Goal: Transaction & Acquisition: Purchase product/service

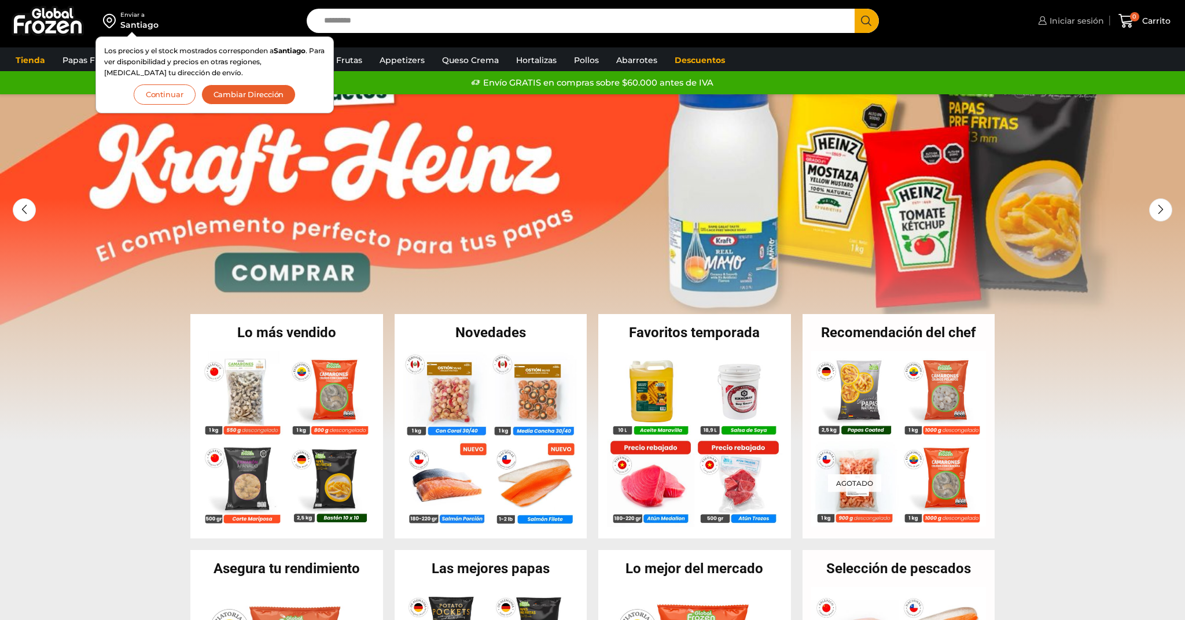
click at [1058, 27] on link "Iniciar sesión" at bounding box center [1069, 20] width 69 height 23
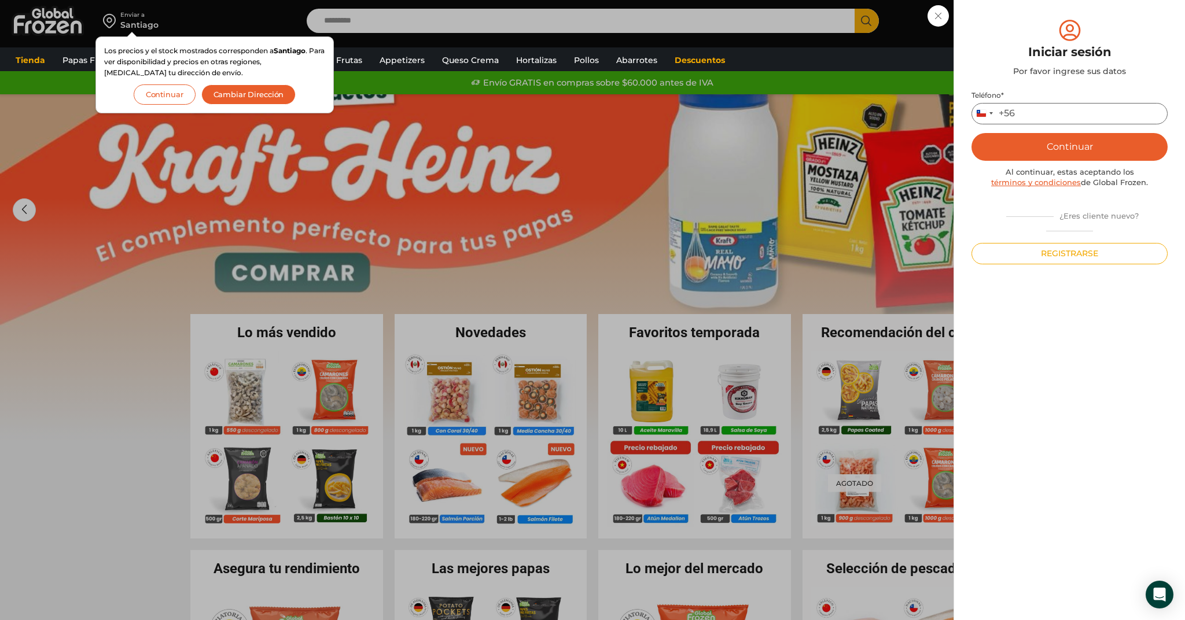
click at [1029, 114] on input "Teléfono *" at bounding box center [1070, 113] width 196 height 21
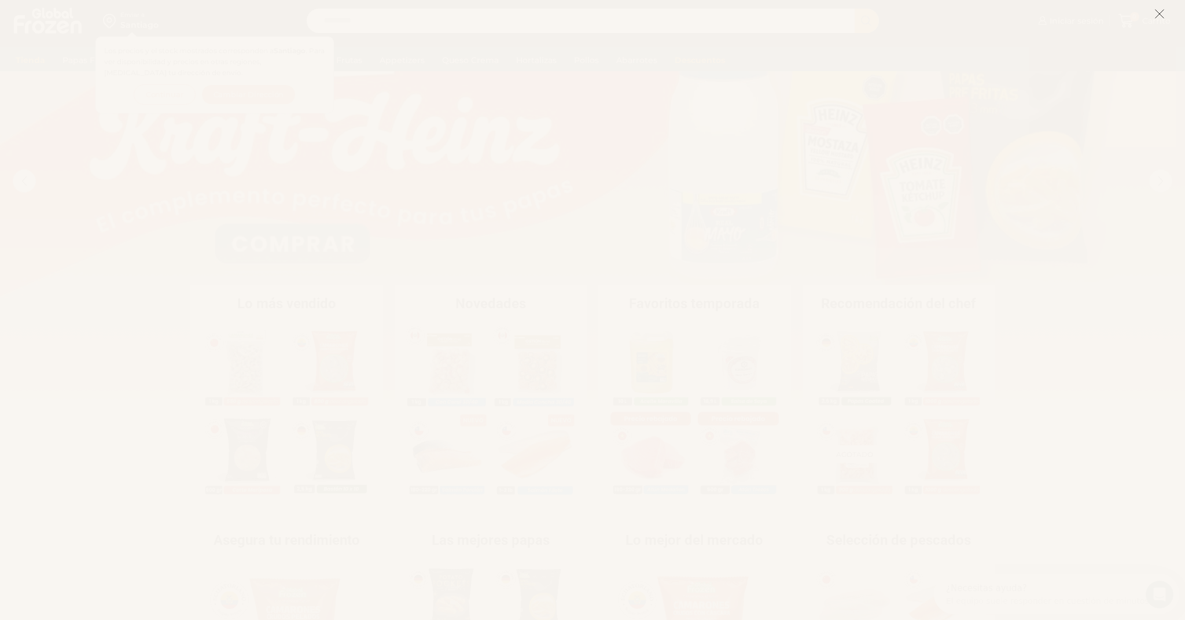
scroll to position [52, 0]
click at [1159, 13] on icon at bounding box center [1160, 14] width 10 height 10
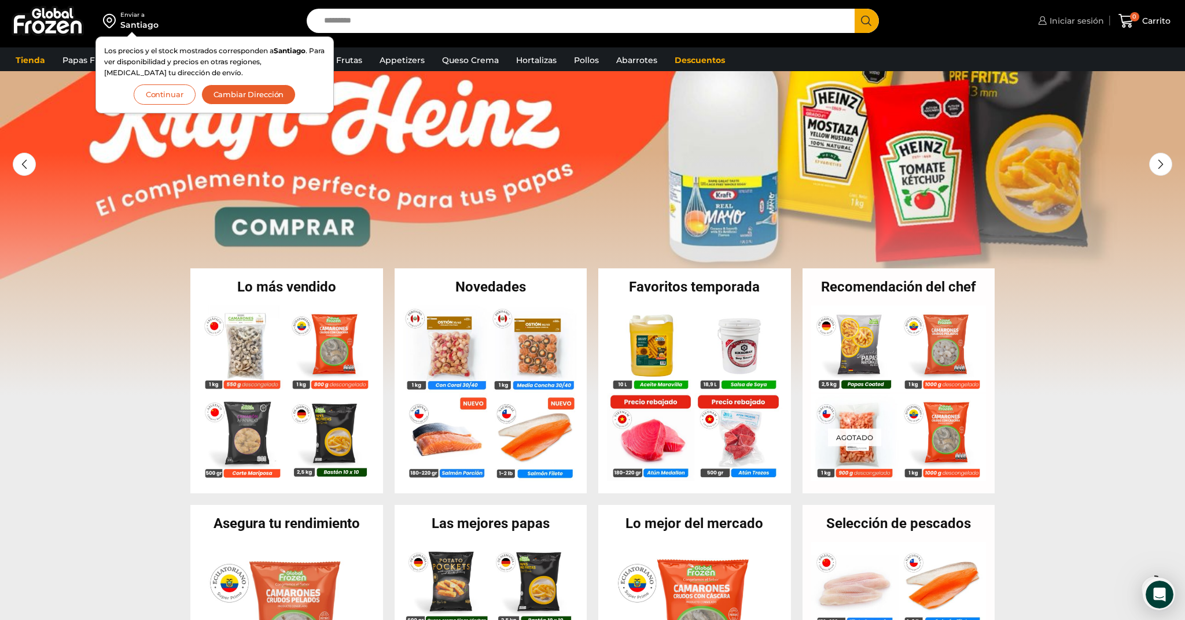
click at [1064, 26] on span "Iniciar sesión" at bounding box center [1075, 21] width 57 height 12
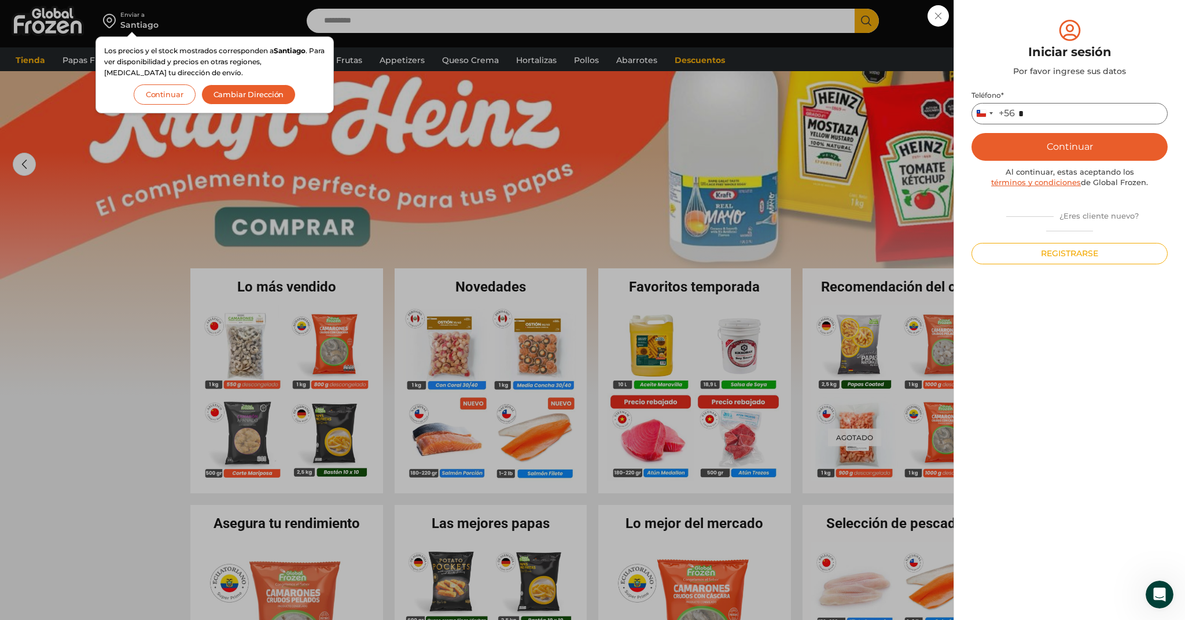
click at [1028, 104] on input "*" at bounding box center [1070, 113] width 196 height 21
click at [1038, 109] on input "*" at bounding box center [1070, 113] width 196 height 21
type input "*********"
click at [1070, 146] on button "Continuar" at bounding box center [1070, 147] width 196 height 28
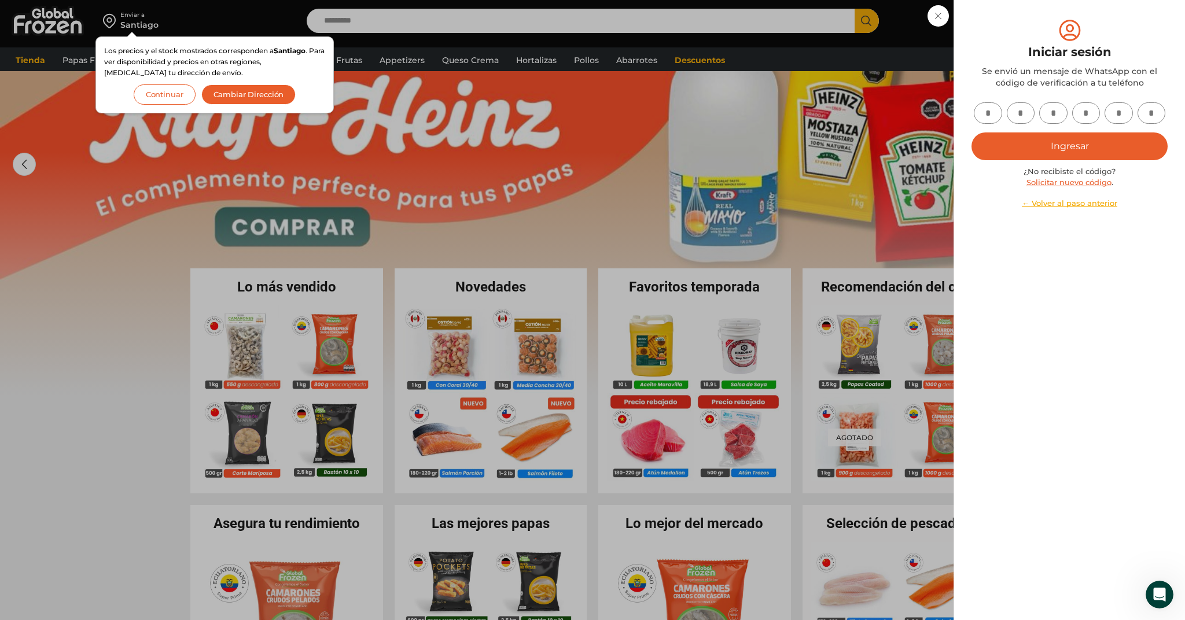
click at [992, 108] on input "text" at bounding box center [988, 112] width 28 height 21
type input "*"
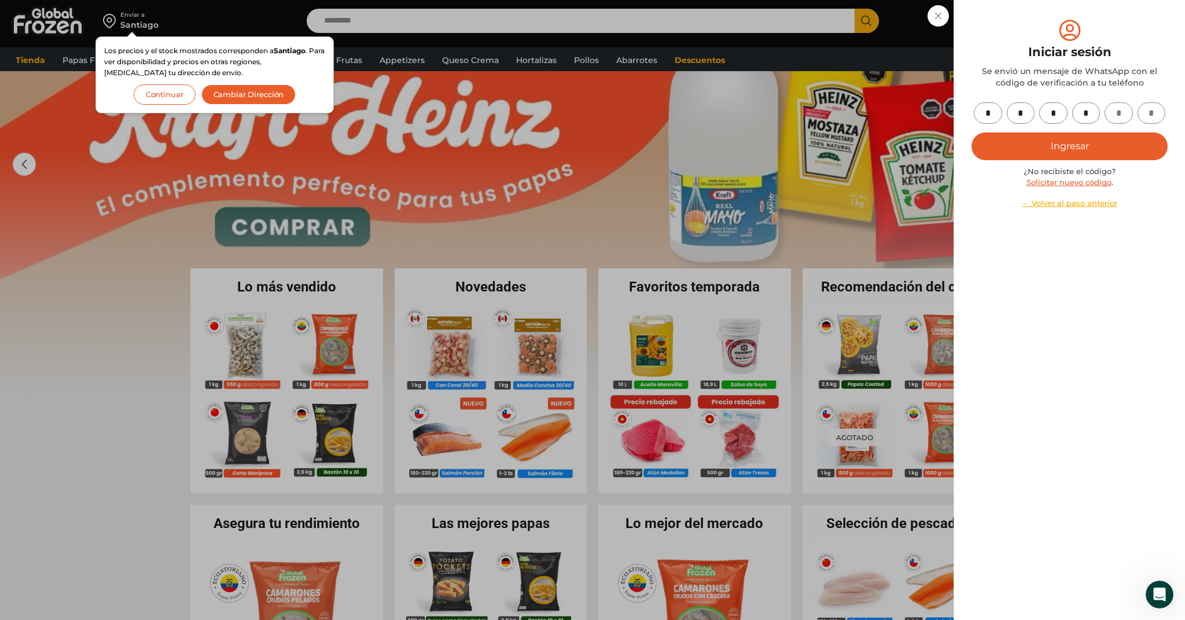
type input "*"
click at [1070, 146] on button "Ingresar" at bounding box center [1070, 147] width 196 height 28
click at [1053, 152] on button "Ingresar" at bounding box center [1070, 147] width 196 height 28
click at [1132, 198] on link "← Volver al paso anterior" at bounding box center [1070, 203] width 196 height 11
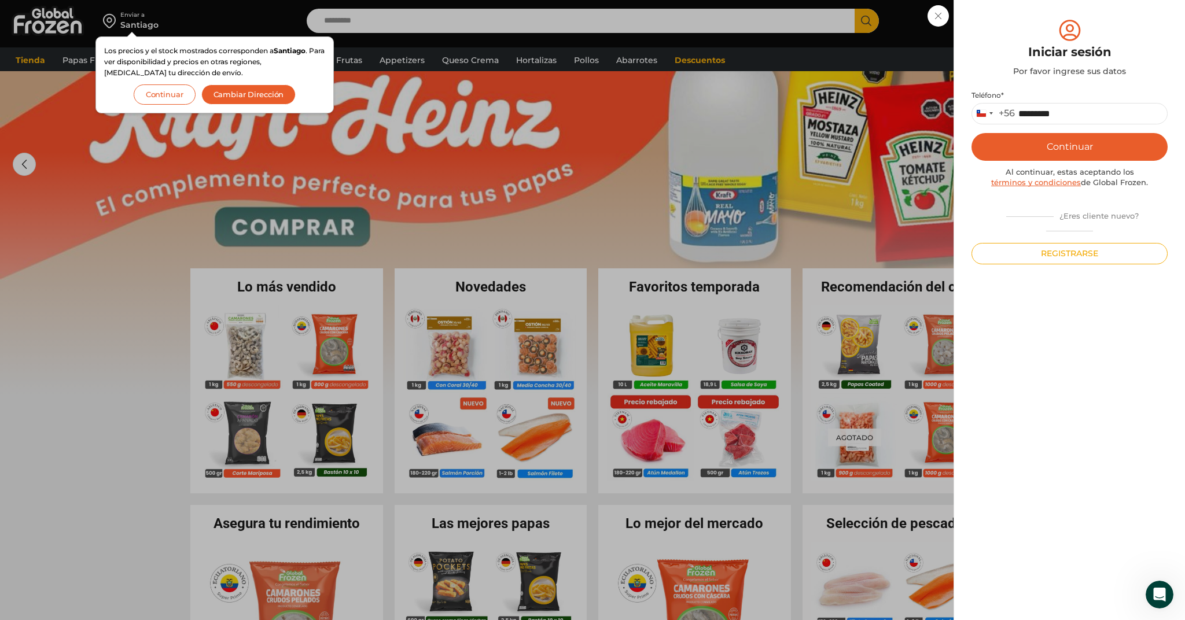
click at [1113, 146] on button "Continuar" at bounding box center [1070, 147] width 196 height 28
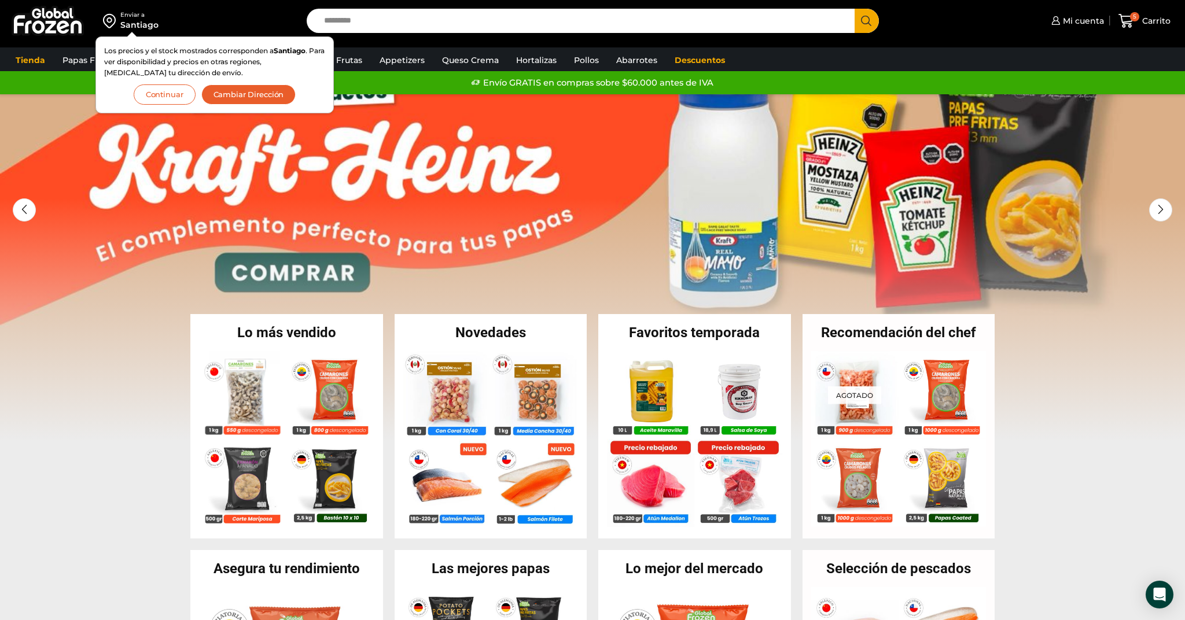
click at [248, 21] on div "Enviar a Santiago Los precios y el stock mostrados corresponden a Santiago . Pa…" at bounding box center [150, 21] width 289 height 42
click at [173, 94] on button "Continuar" at bounding box center [165, 94] width 62 height 20
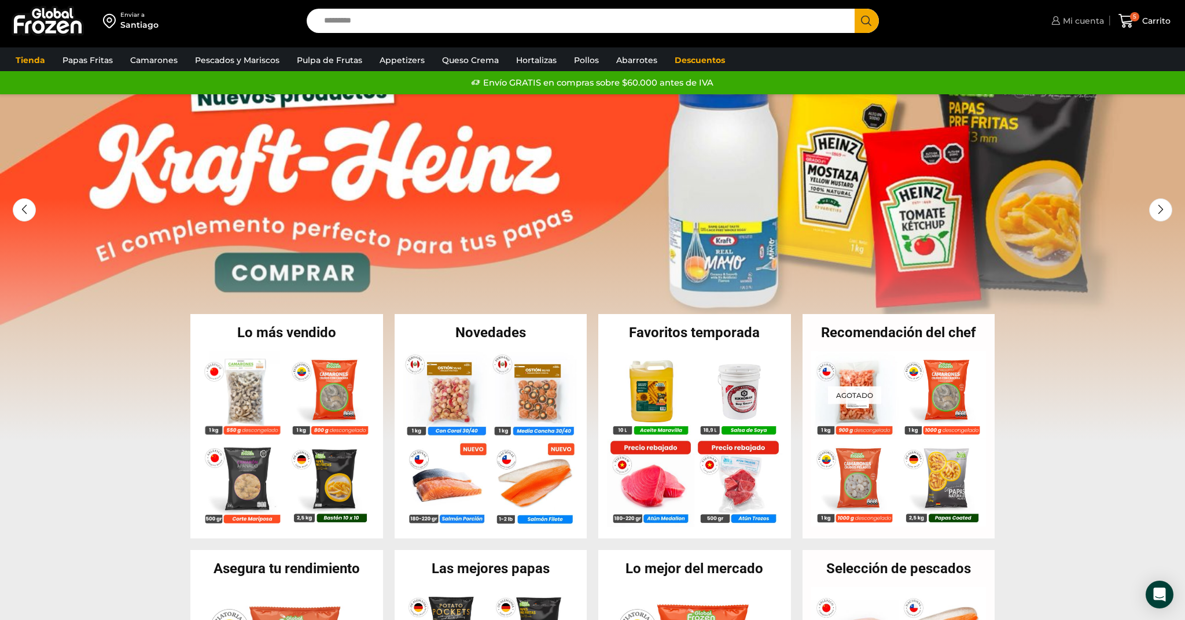
click at [1078, 18] on span "Mi cuenta" at bounding box center [1082, 21] width 44 height 12
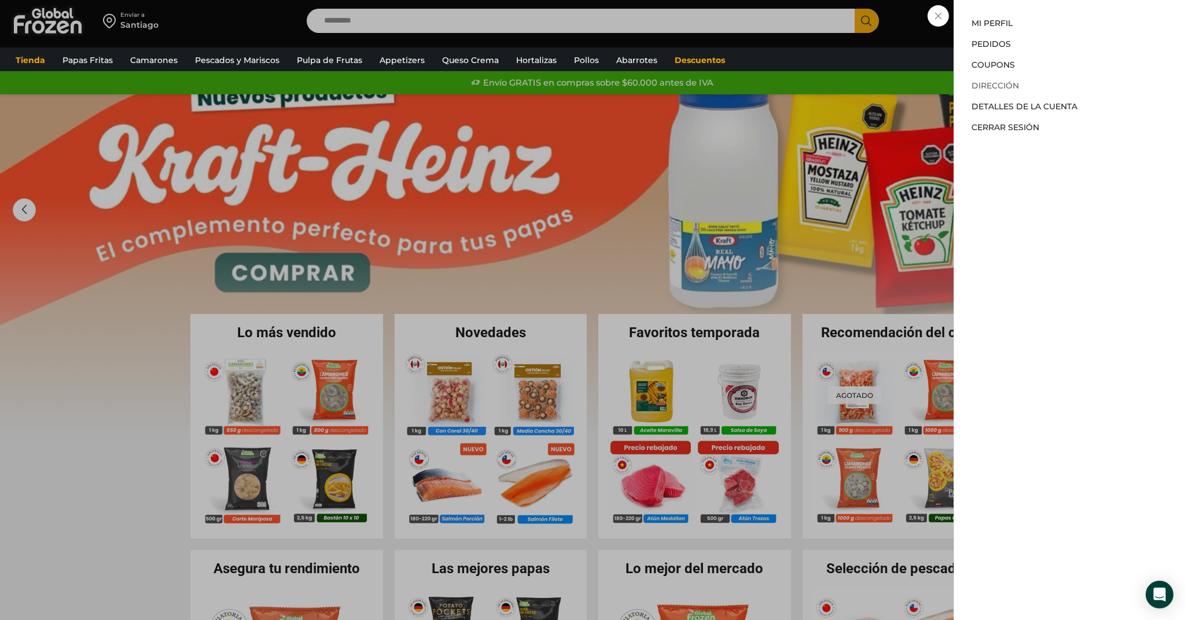
click at [990, 84] on link "Dirección" at bounding box center [995, 85] width 47 height 10
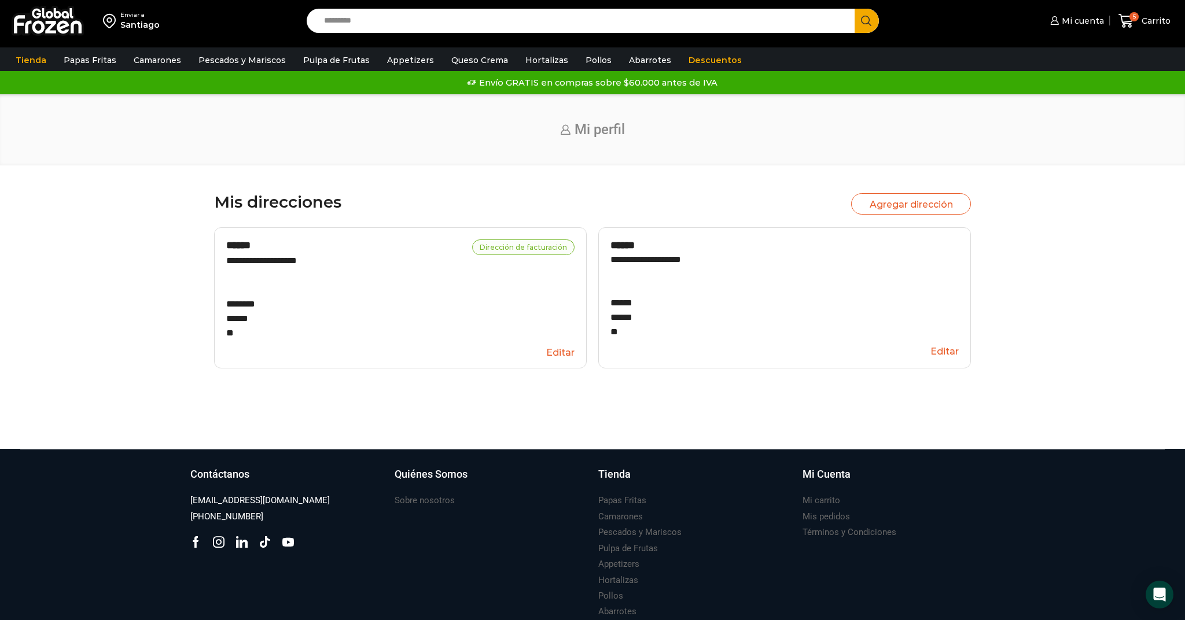
click at [559, 355] on button "Editar" at bounding box center [400, 352] width 348 height 21
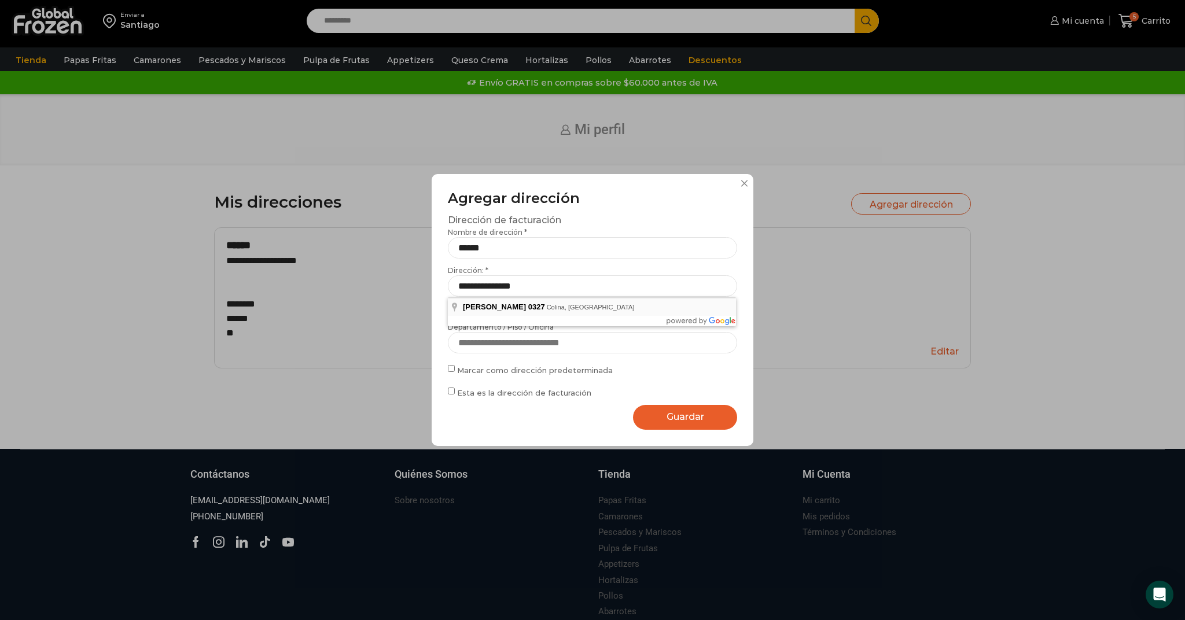
type input "**********"
click at [708, 422] on button "Guardar Guardando..." at bounding box center [685, 417] width 104 height 25
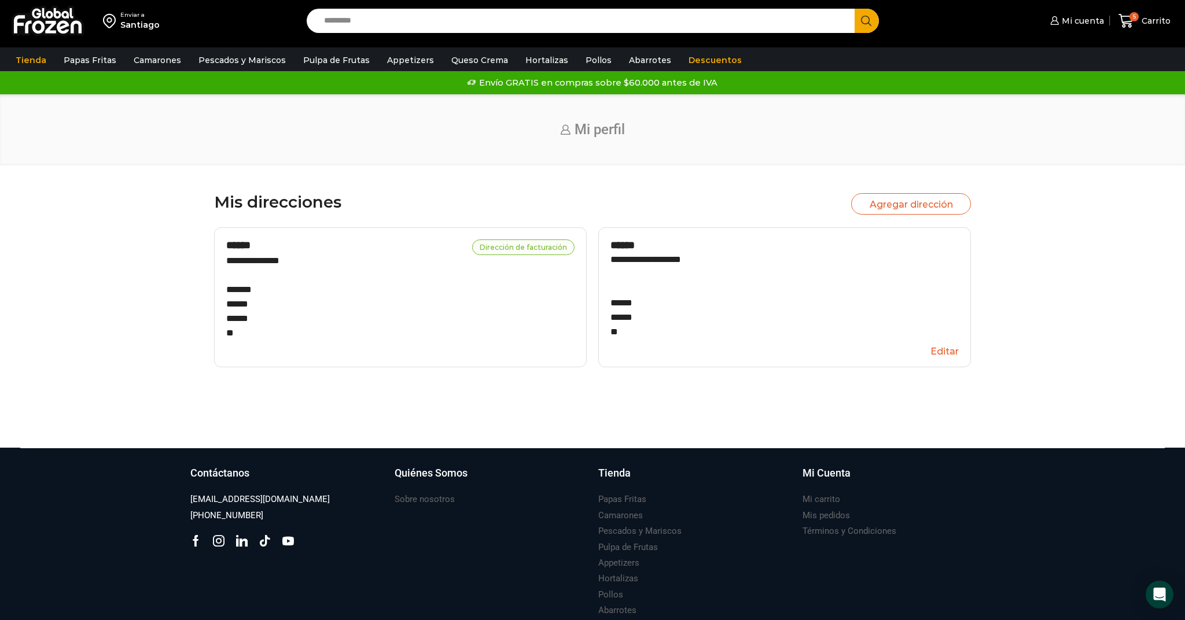
click at [954, 350] on button "Editar" at bounding box center [785, 351] width 348 height 21
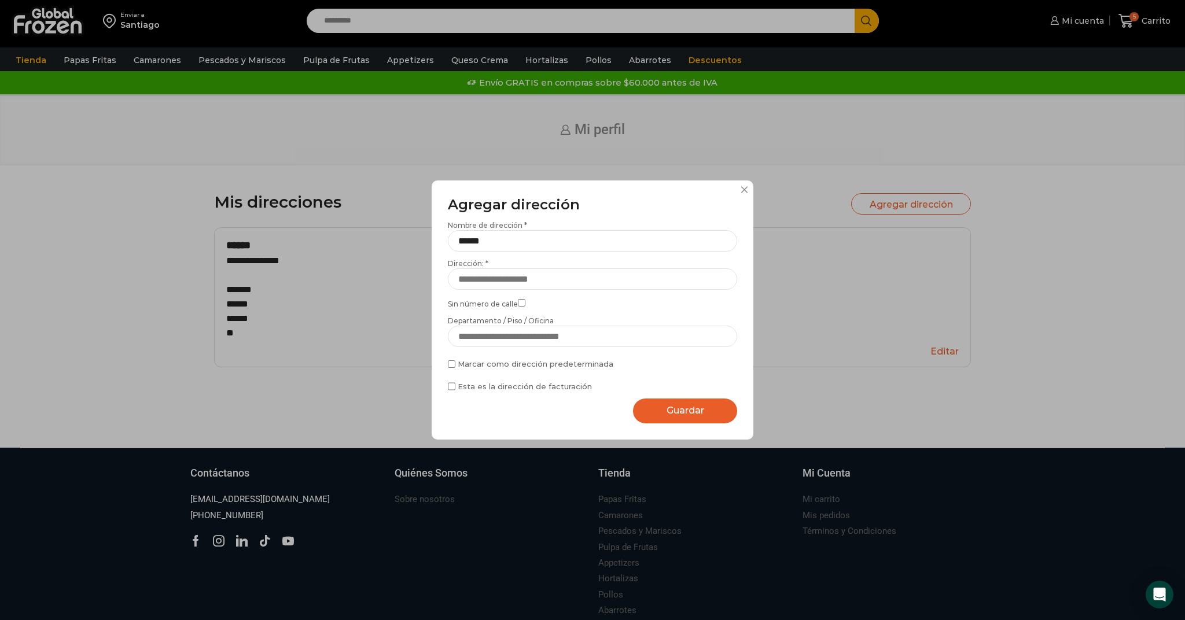
click at [945, 352] on div "**********" at bounding box center [592, 310] width 1185 height 620
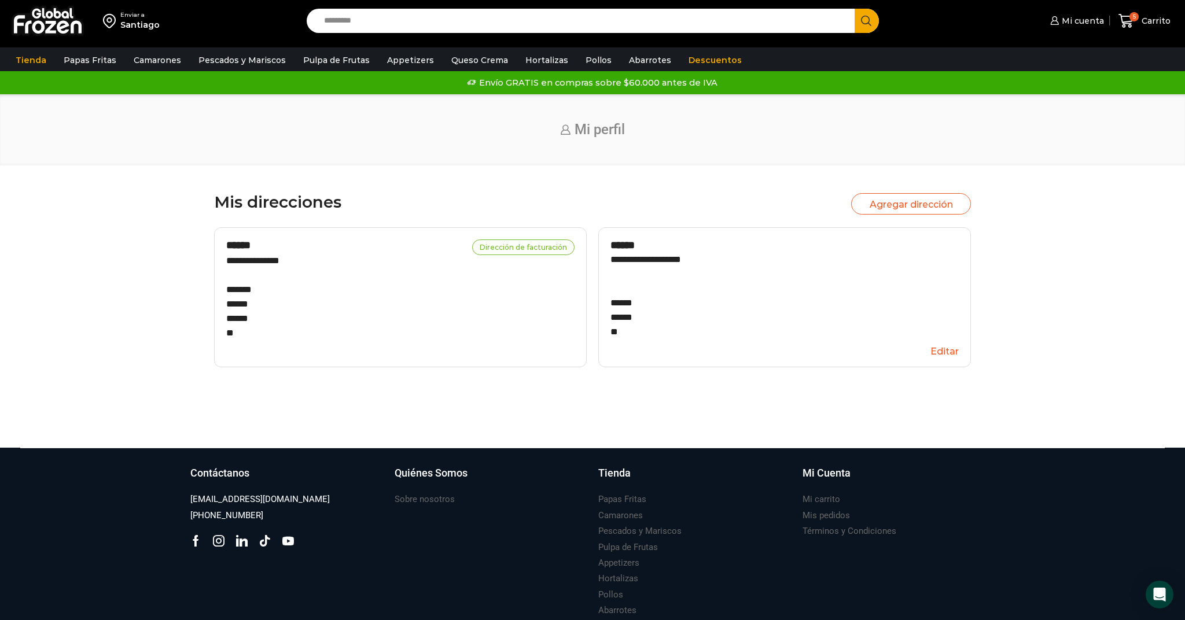
click at [1119, 20] on icon at bounding box center [1127, 21] width 16 height 16
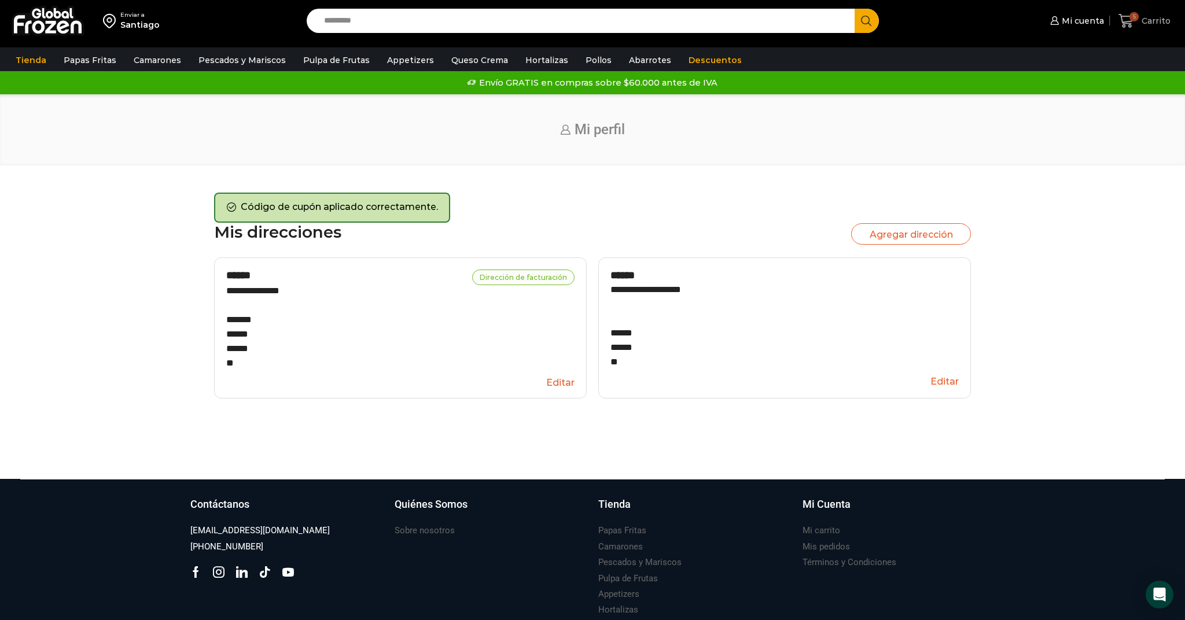
scroll to position [0, 1]
click at [1135, 21] on span "5" at bounding box center [1129, 21] width 20 height 16
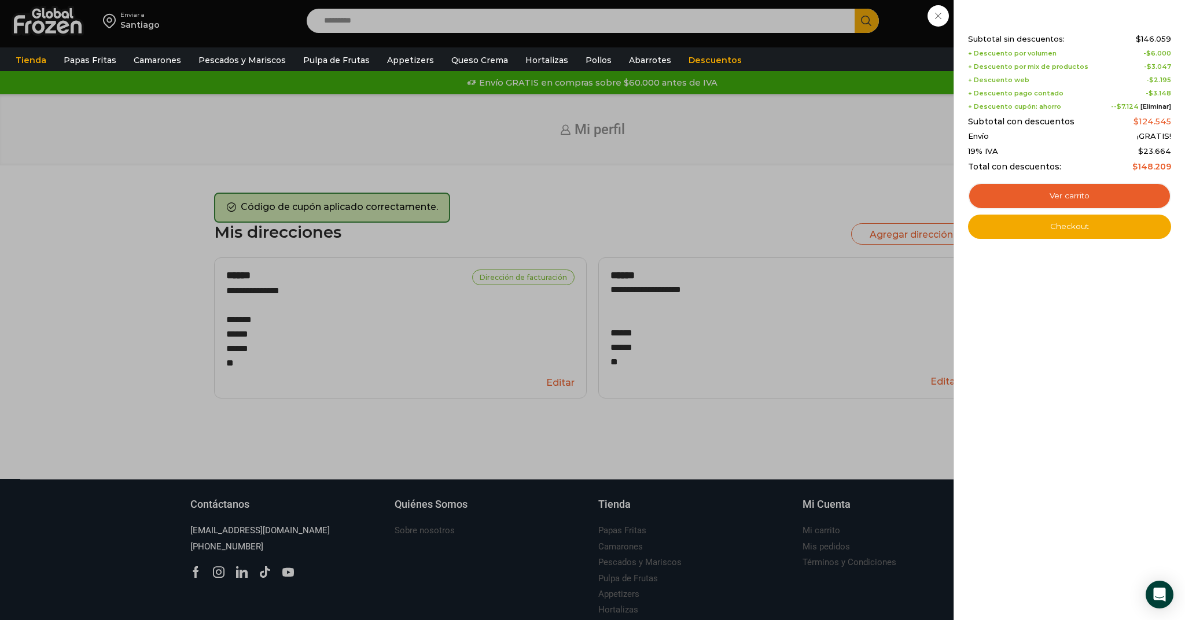
scroll to position [0, 0]
click at [1054, 199] on link "Ver carrito" at bounding box center [1069, 196] width 203 height 27
click at [1065, 195] on link "Ver carrito" at bounding box center [1069, 196] width 203 height 27
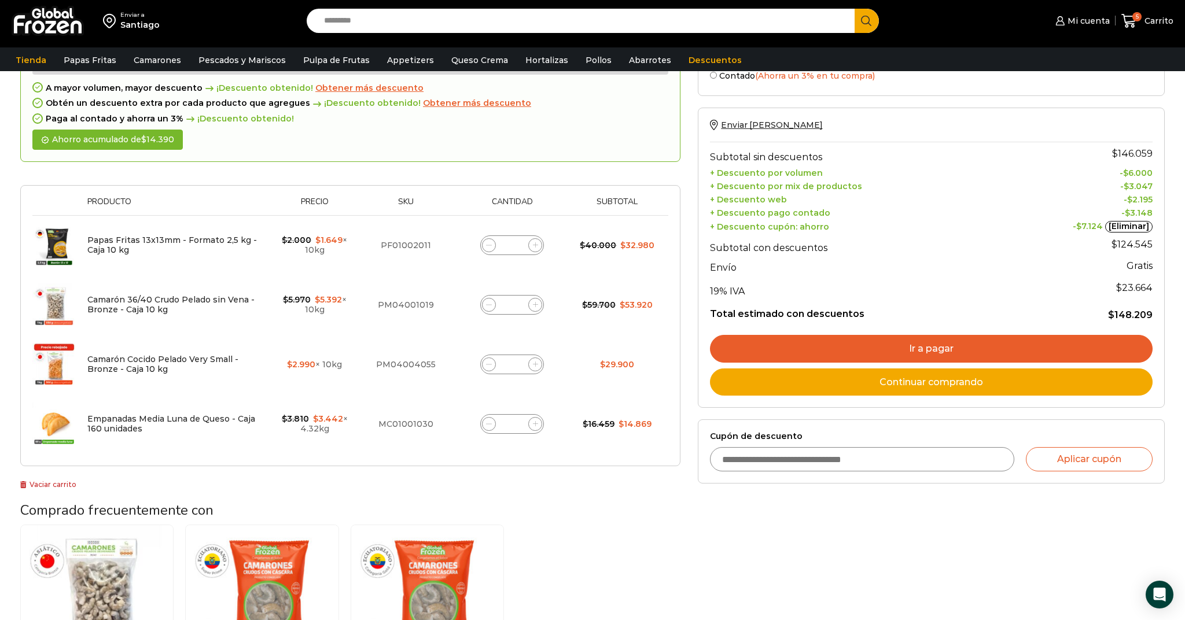
scroll to position [85, 0]
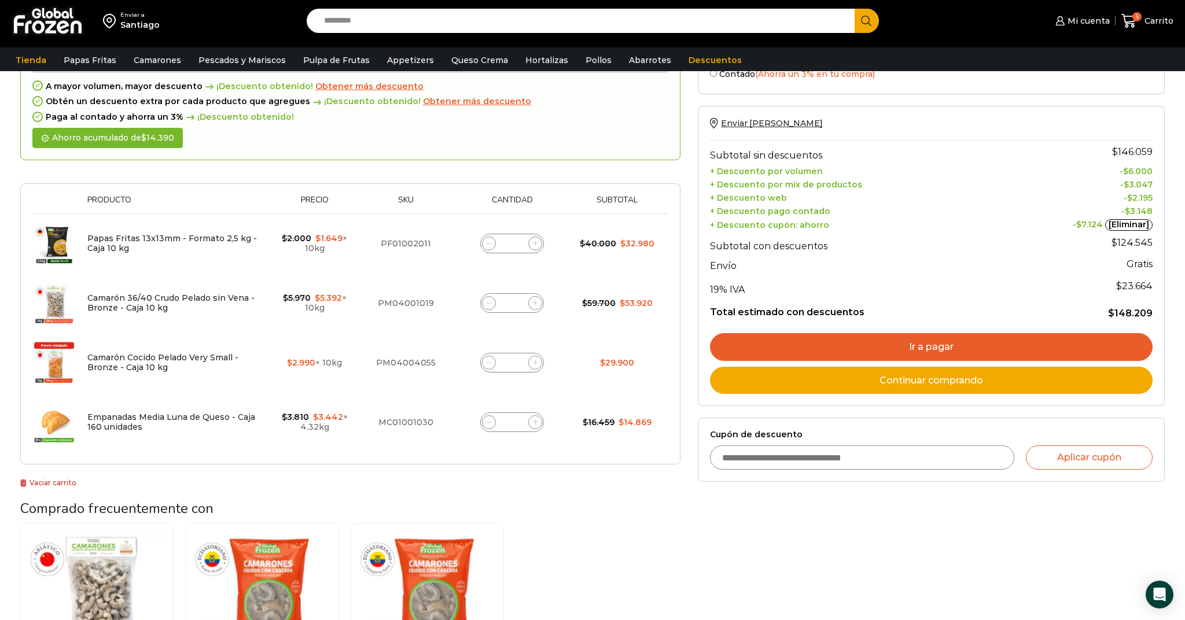
click at [490, 246] on span at bounding box center [489, 244] width 14 height 14
type input "*"
click at [491, 423] on icon at bounding box center [488, 422] width 5 height 5
type input "*"
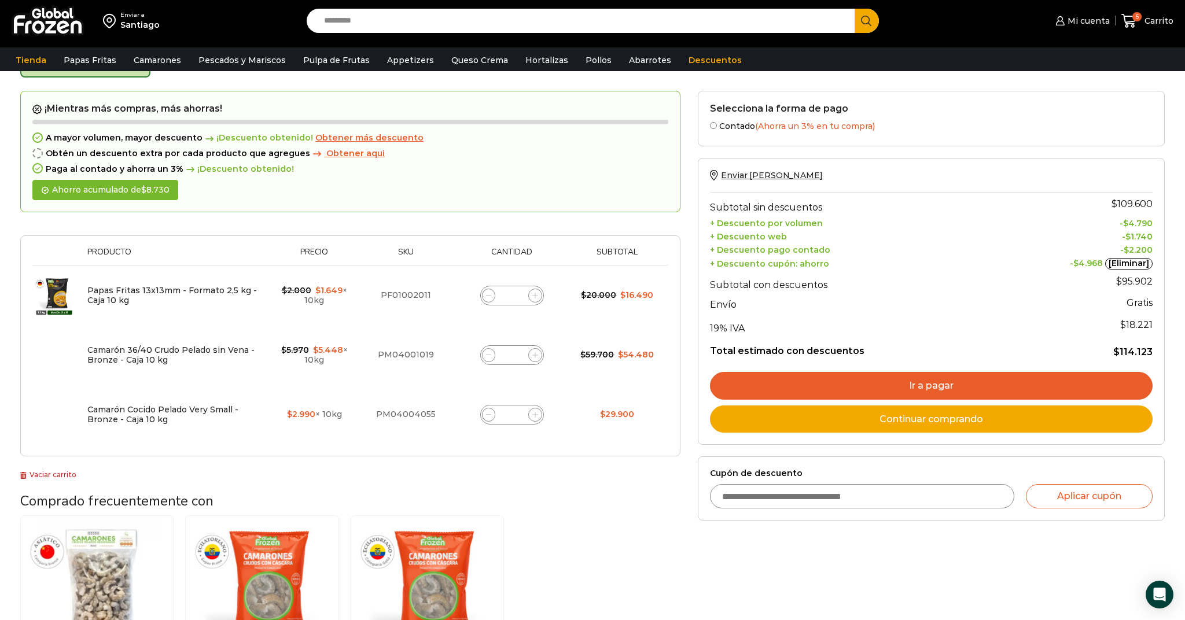
scroll to position [76, 0]
click at [879, 374] on link "Ir a pagar" at bounding box center [931, 386] width 443 height 28
click at [936, 378] on link "Ir a pagar" at bounding box center [931, 386] width 443 height 28
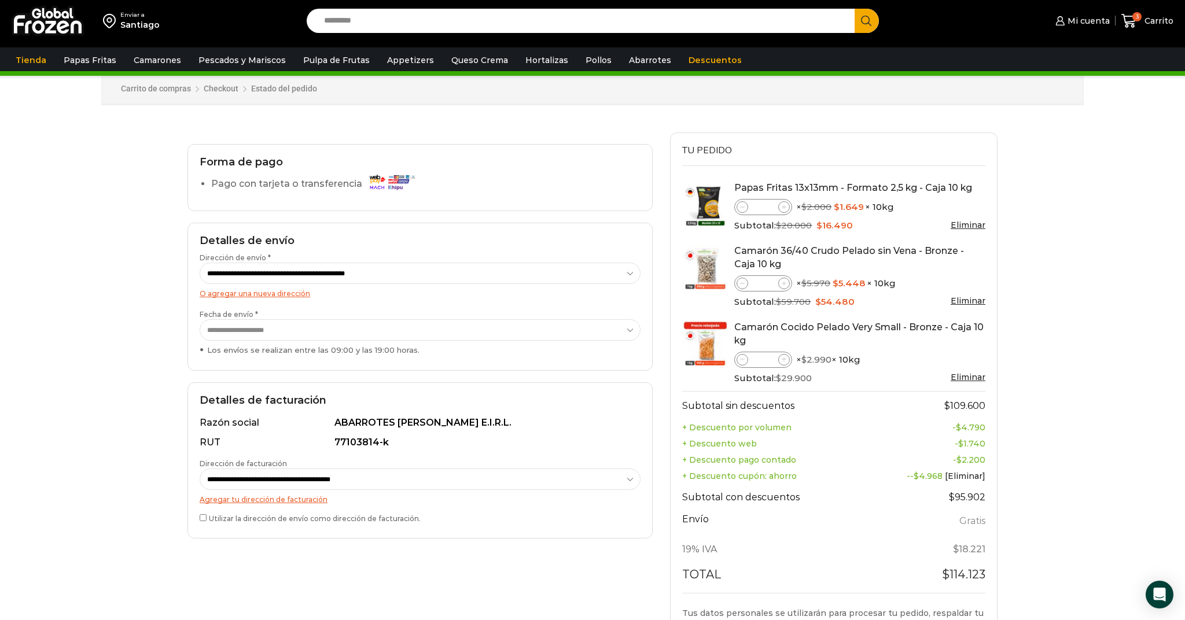
scroll to position [20, 0]
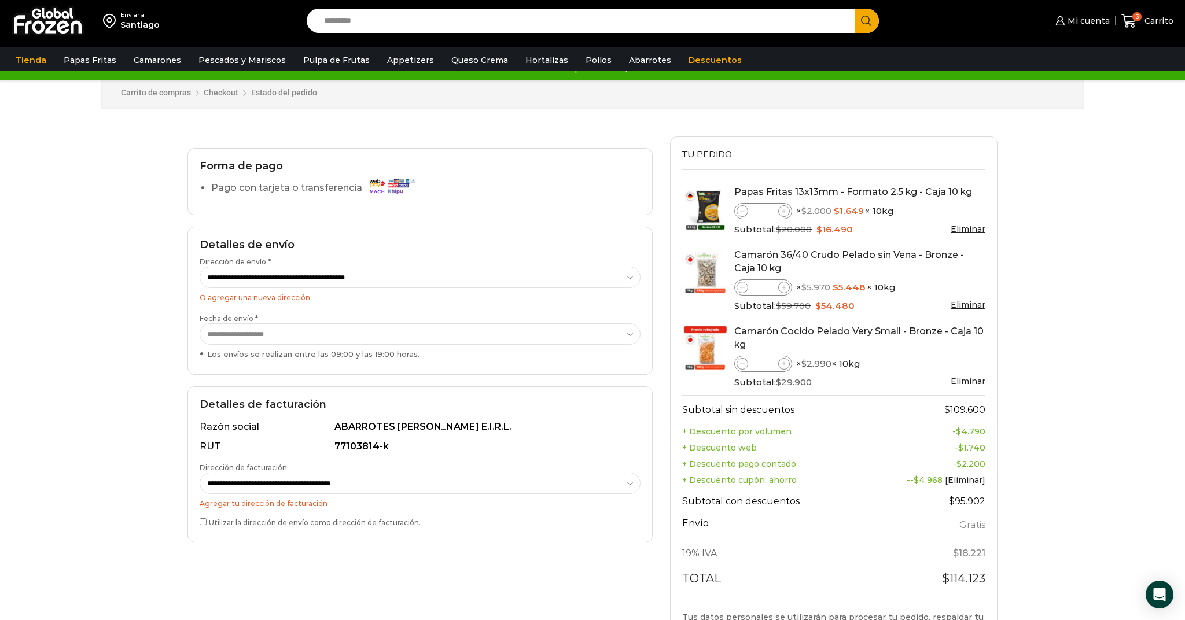
click at [284, 299] on link "O agregar una nueva dirección" at bounding box center [255, 297] width 111 height 9
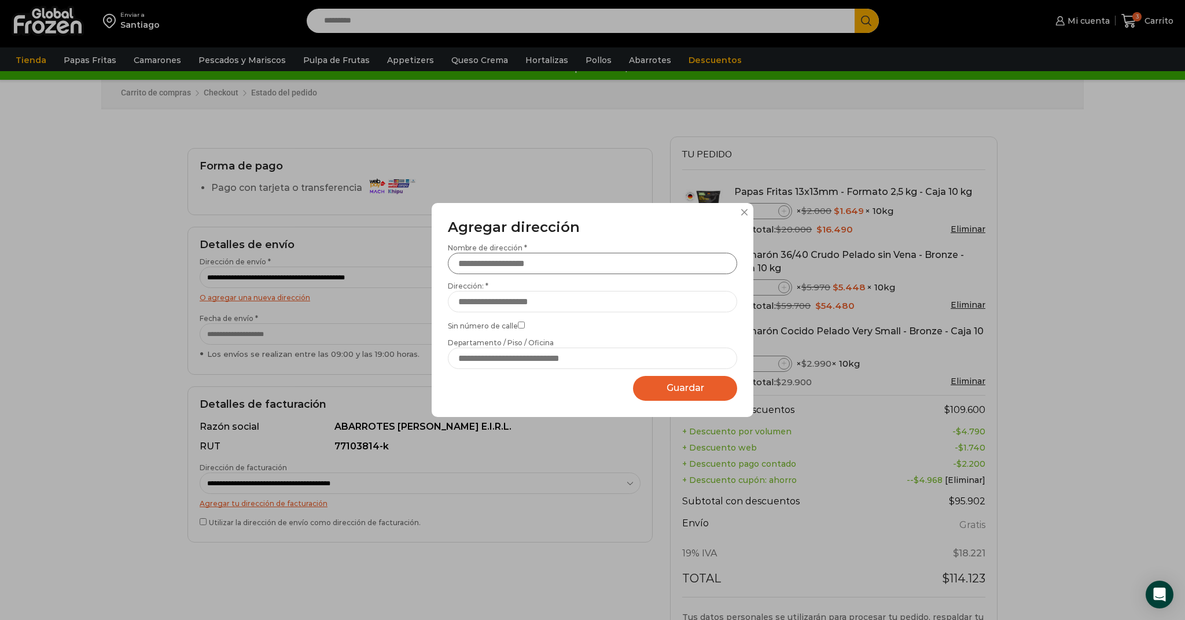
click at [563, 267] on input "Nombre de dirección *" at bounding box center [592, 263] width 289 height 21
type input "*****"
type input "**********"
click at [662, 390] on button "Guardar Guardando..." at bounding box center [685, 388] width 104 height 25
select select "*******"
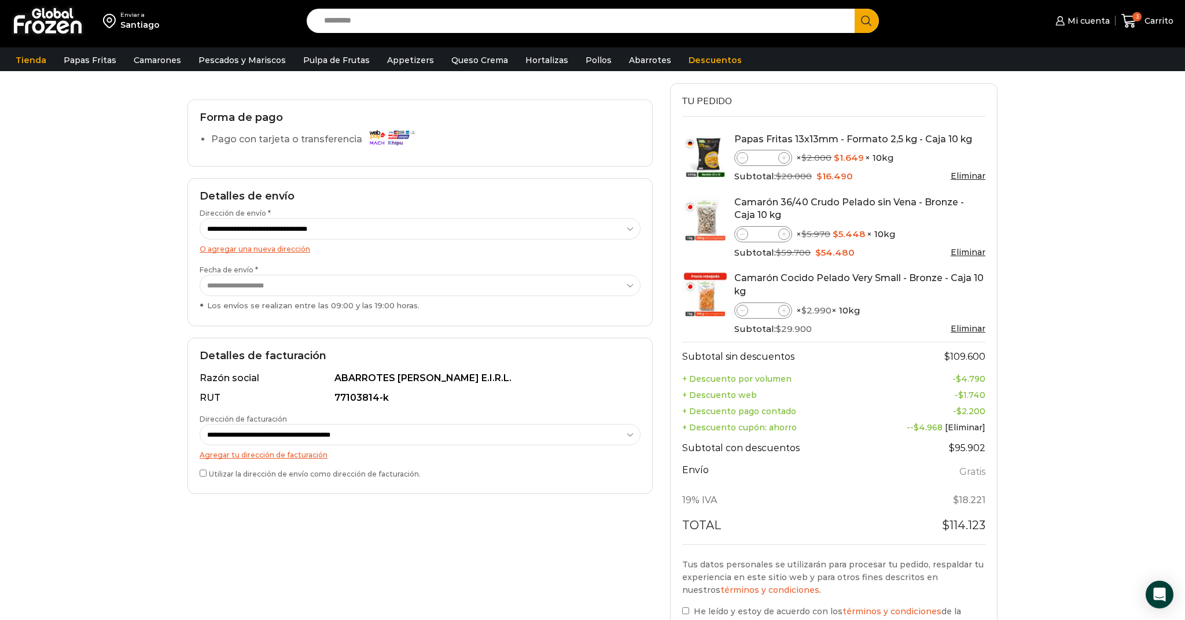
scroll to position [91, 0]
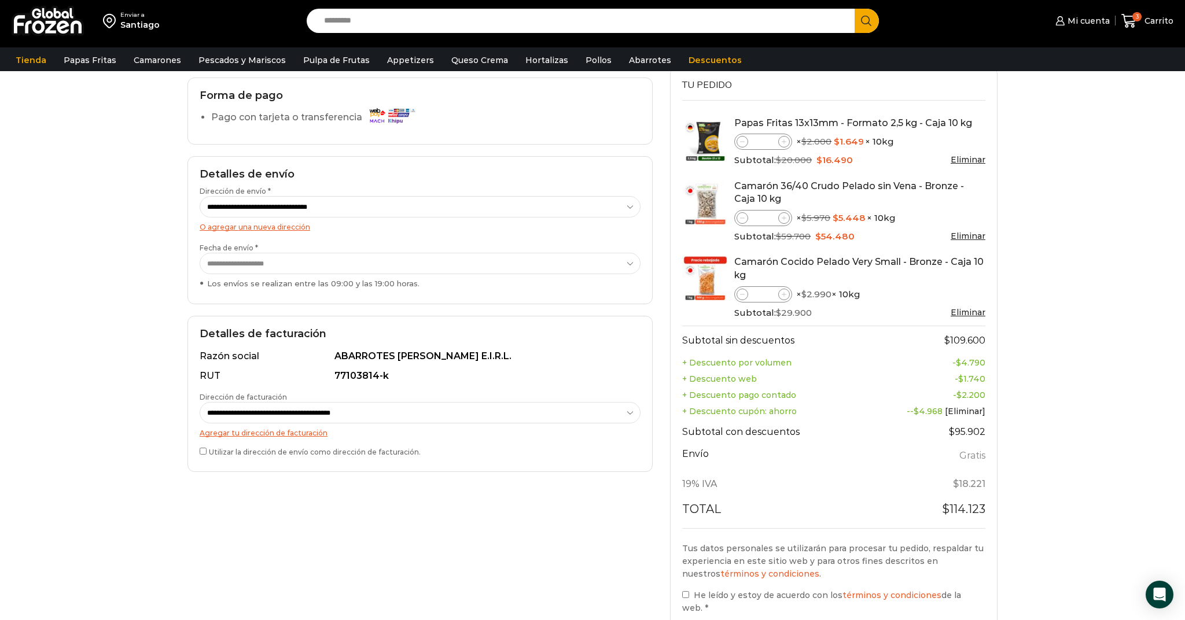
click at [206, 453] on label "Utilizar la dirección de envío como dirección de facturación." at bounding box center [420, 452] width 441 height 12
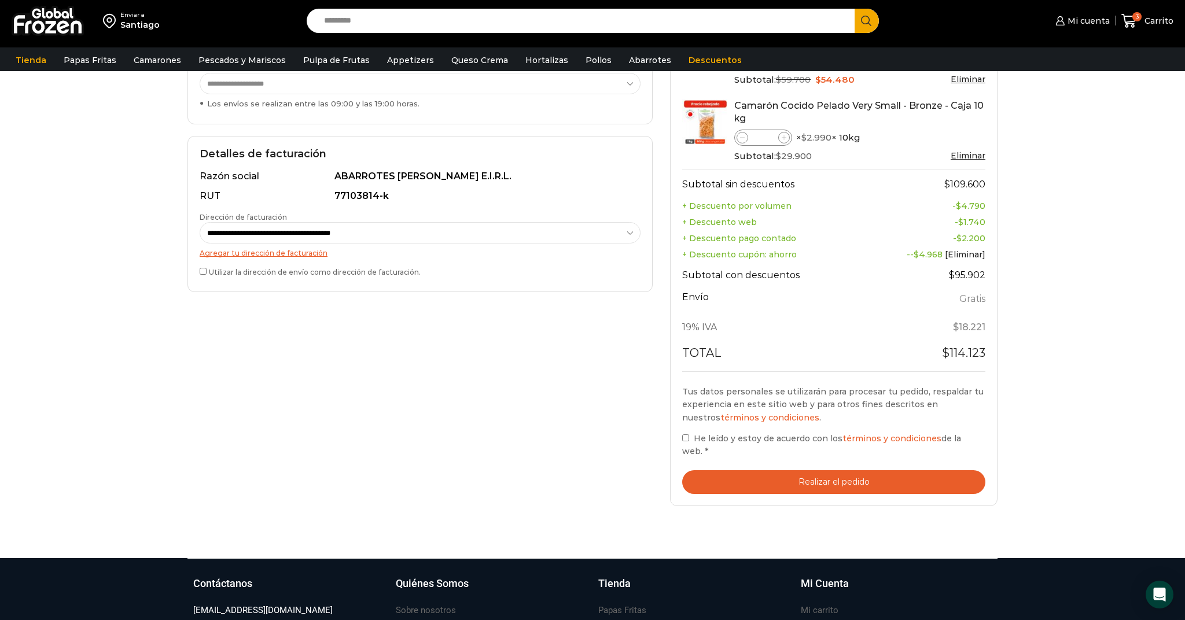
scroll to position [273, 1]
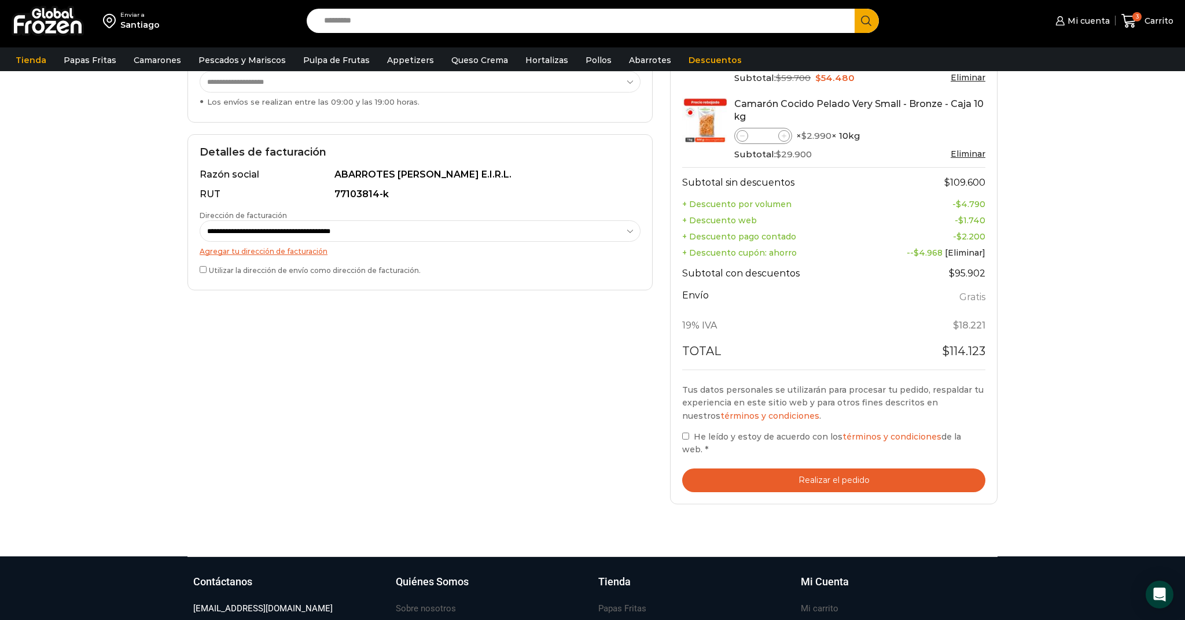
click at [719, 477] on button "Realizar el pedido" at bounding box center [833, 481] width 303 height 24
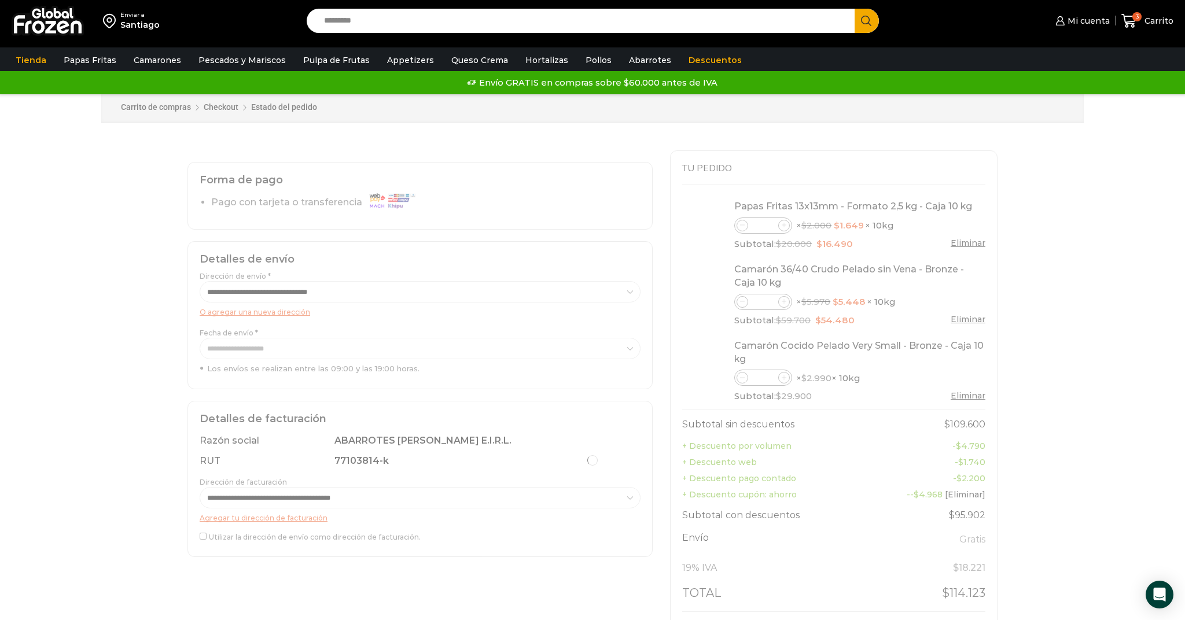
scroll to position [0, 0]
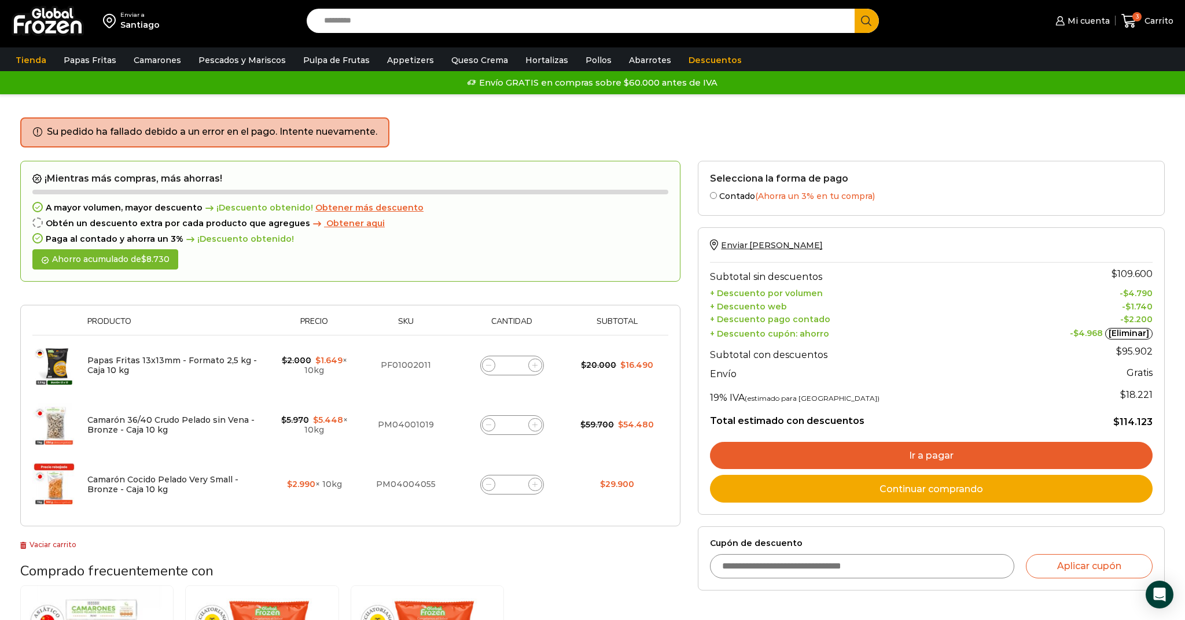
click at [934, 453] on link "Ir a pagar" at bounding box center [931, 456] width 443 height 28
click at [947, 449] on link "Ir a pagar" at bounding box center [931, 456] width 443 height 28
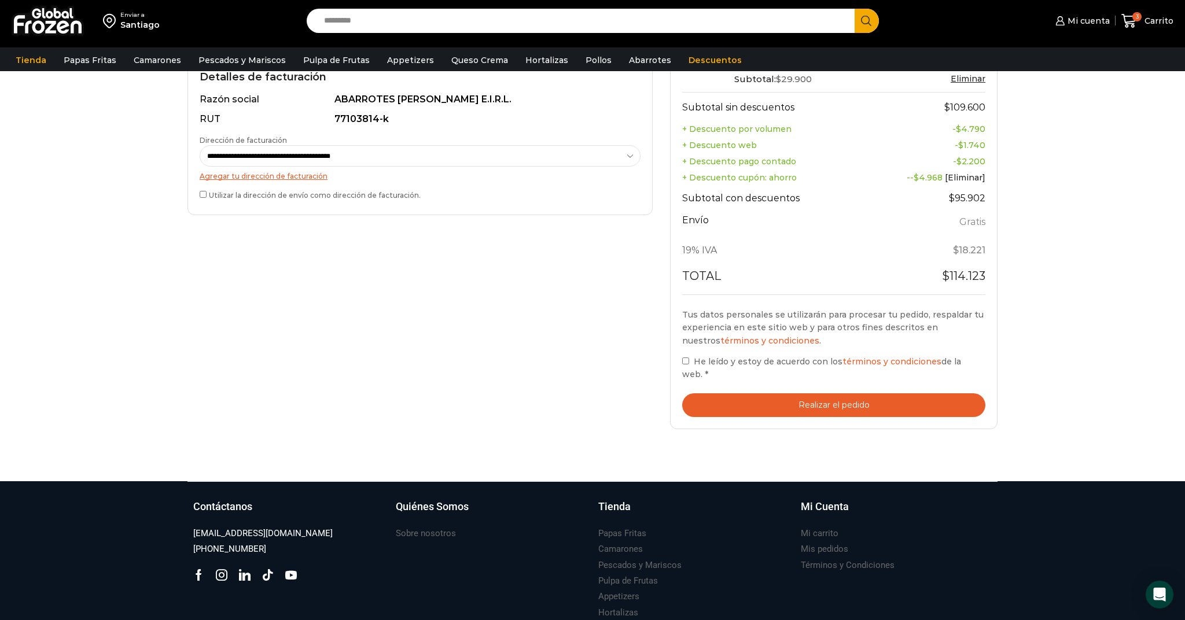
scroll to position [373, 0]
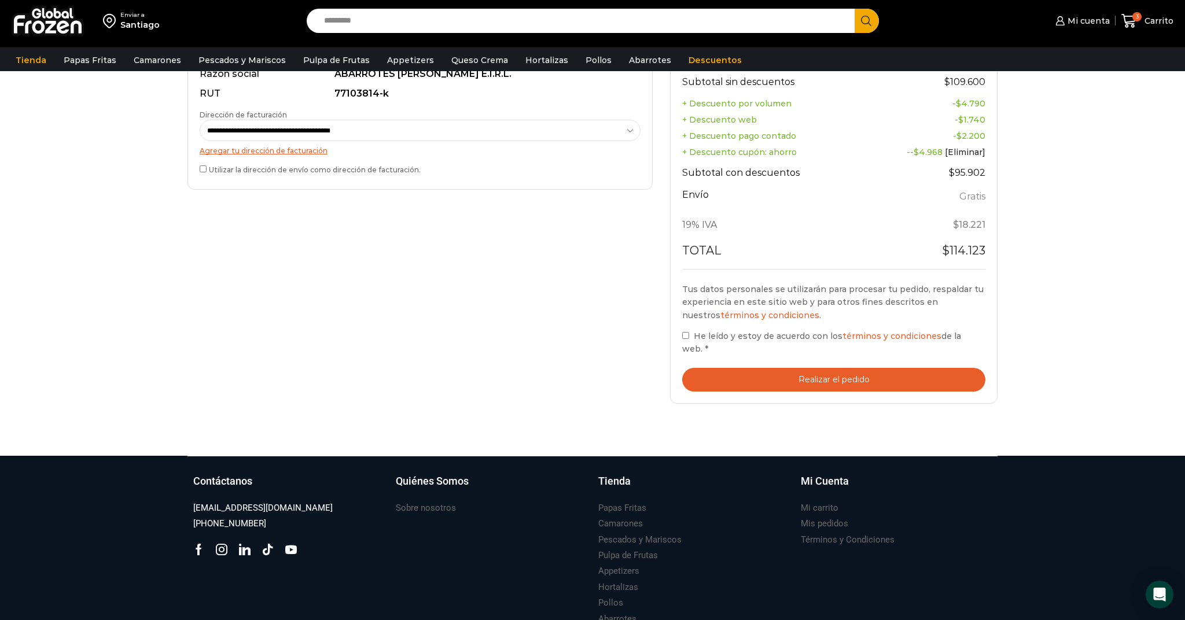
click at [876, 382] on button "Realizar el pedido" at bounding box center [833, 380] width 303 height 24
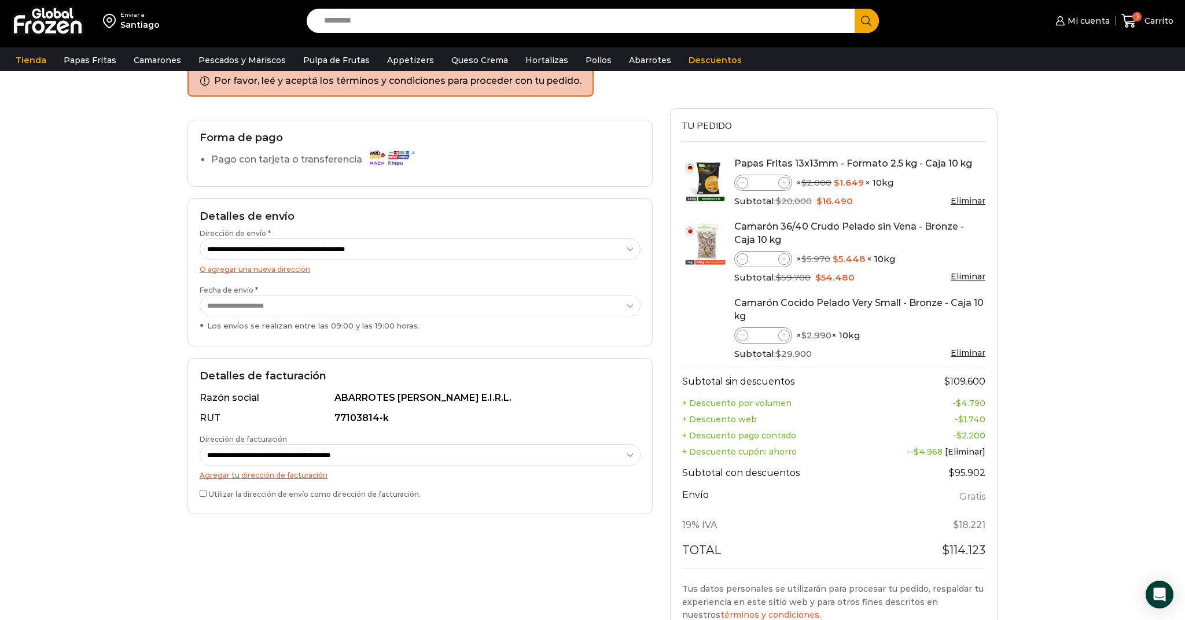
scroll to position [93, 0]
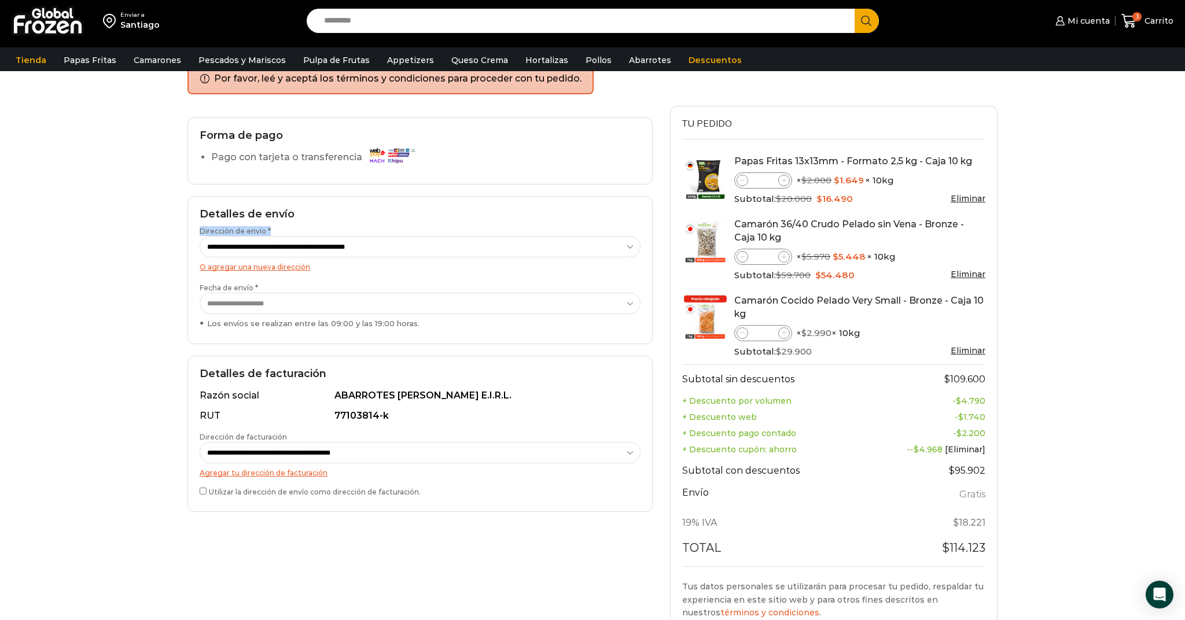
click at [448, 255] on div "**********" at bounding box center [420, 270] width 465 height 148
select select "*"
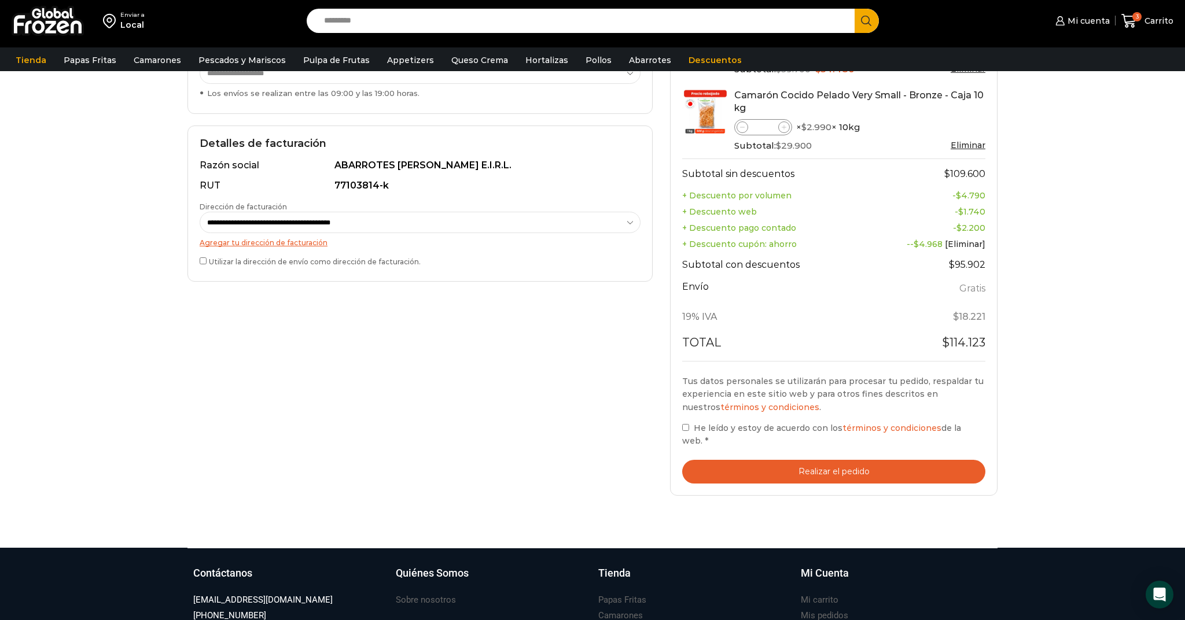
scroll to position [325, 0]
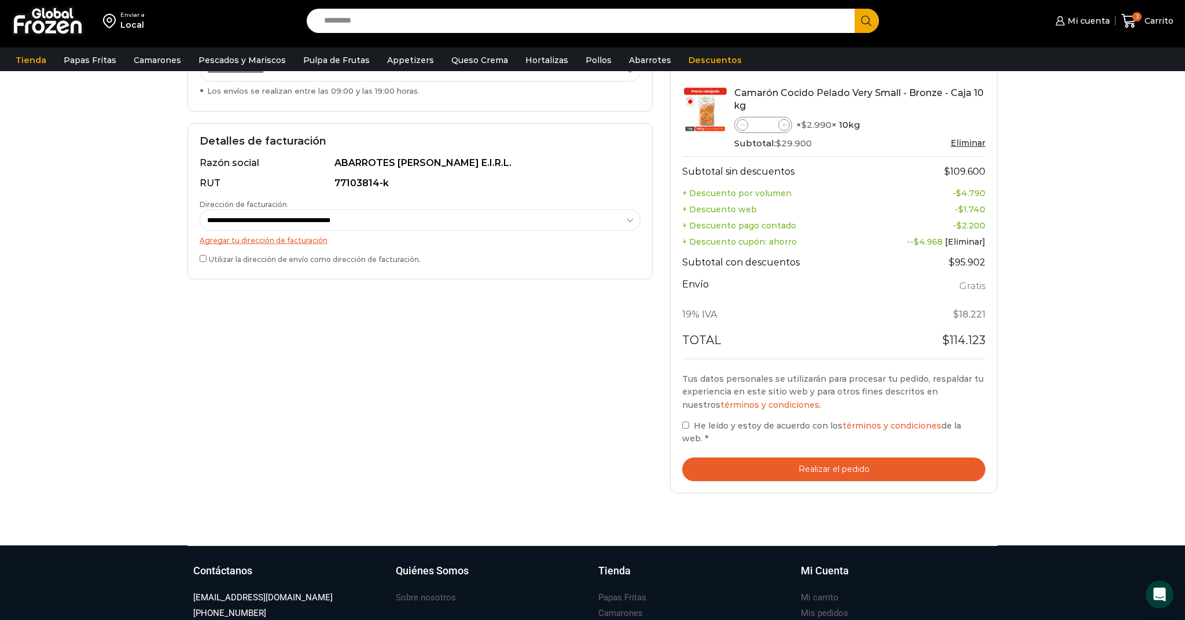
click at [763, 462] on button "Realizar el pedido" at bounding box center [833, 470] width 303 height 24
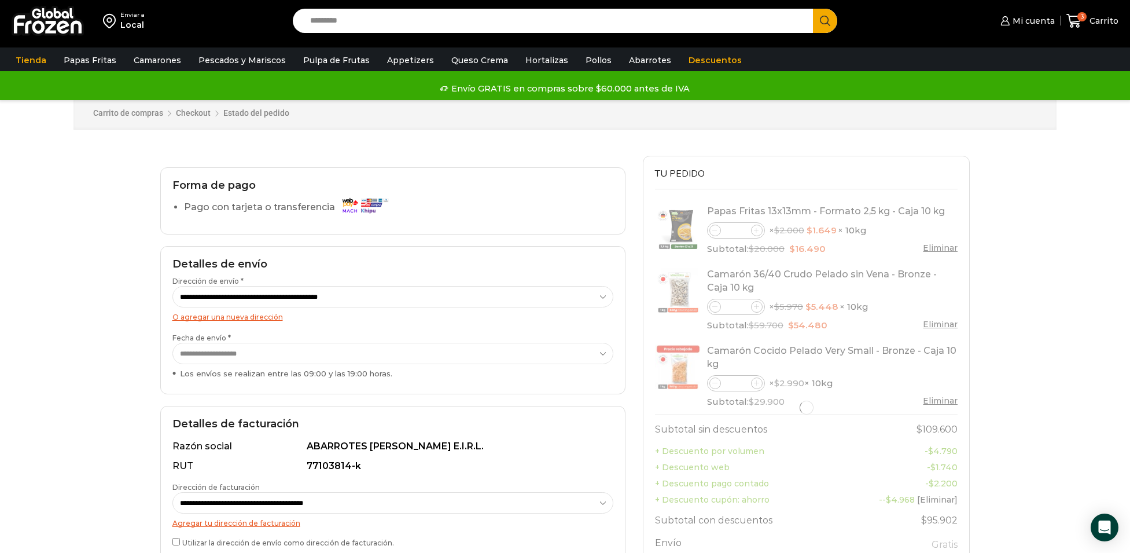
select select "*"
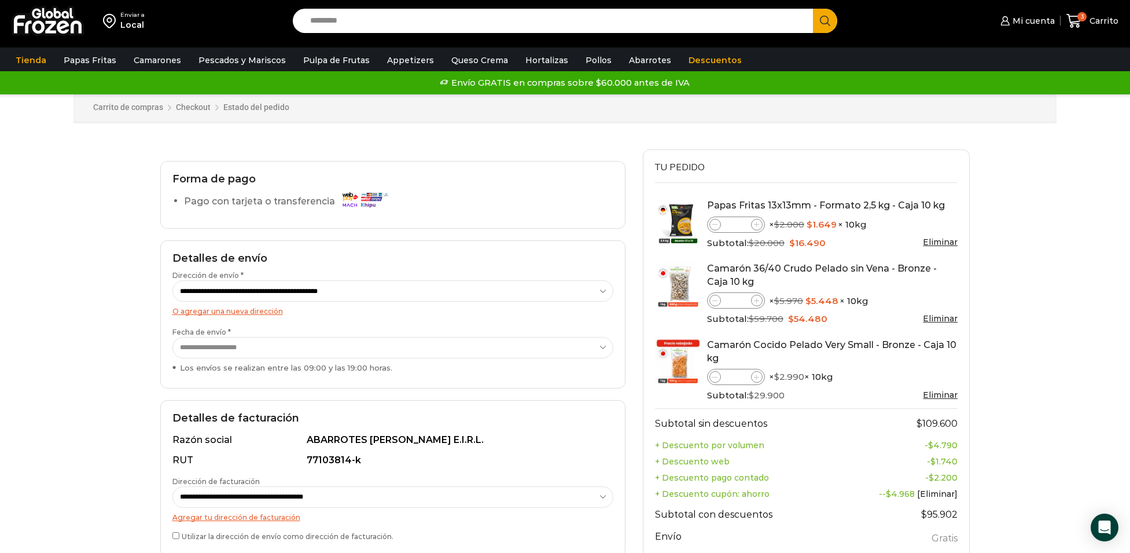
click at [716, 223] on icon at bounding box center [714, 224] width 5 height 5
type input "*"
click at [928, 240] on link "Eliminar" at bounding box center [940, 242] width 35 height 10
click at [946, 244] on link "Eliminar" at bounding box center [940, 242] width 35 height 10
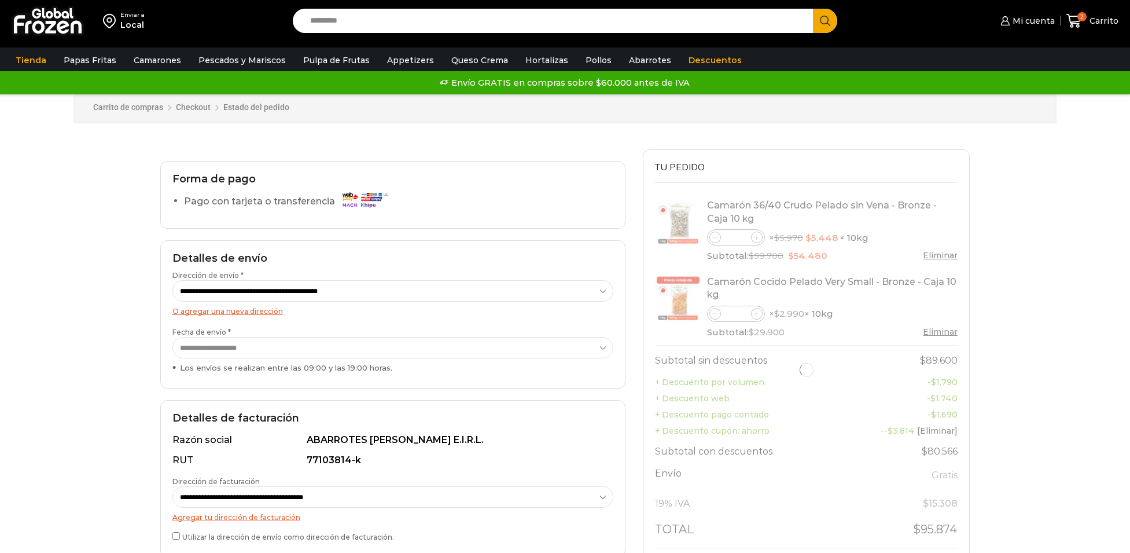
select select "*"
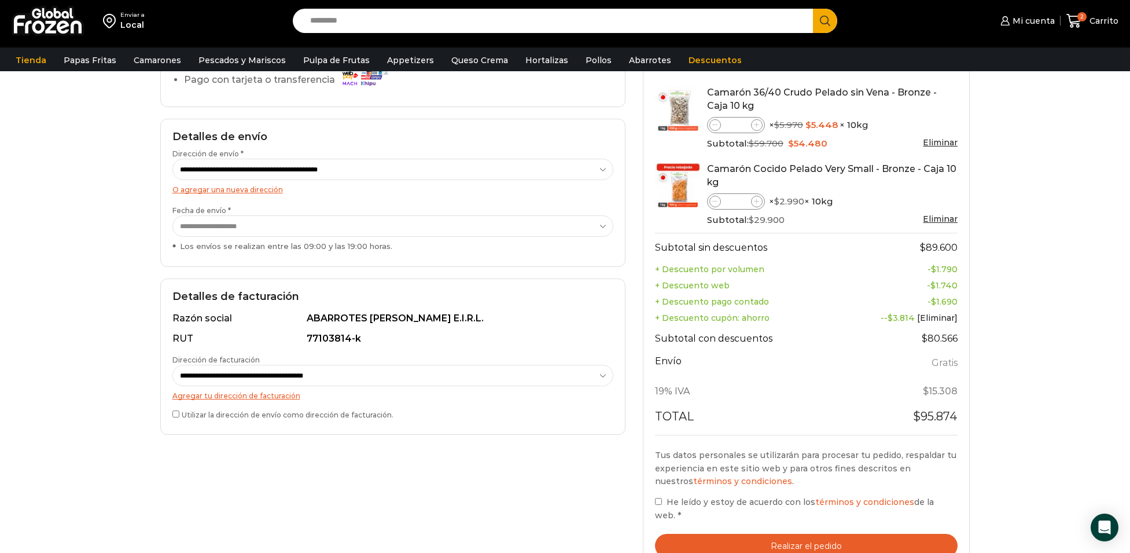
scroll to position [100, 0]
